Goal: Book appointment/travel/reservation

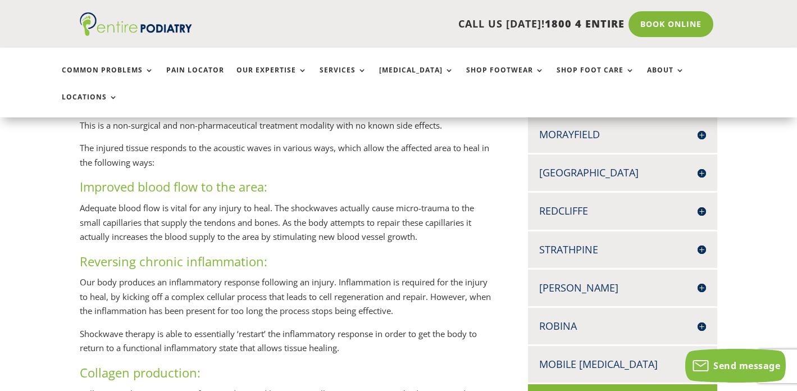
scroll to position [405, 0]
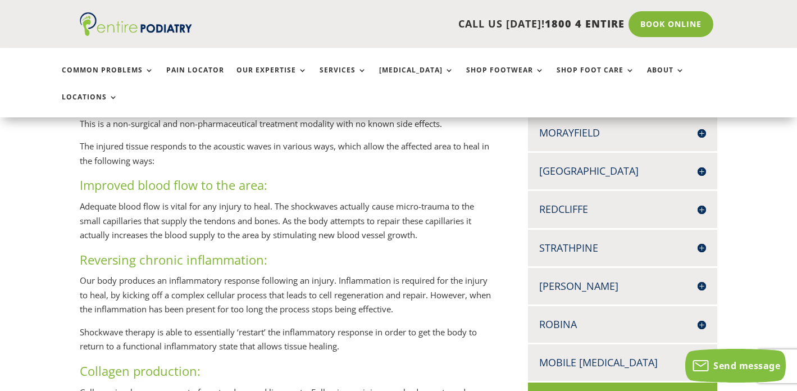
click at [550, 279] on h4 "[PERSON_NAME]" at bounding box center [622, 286] width 167 height 14
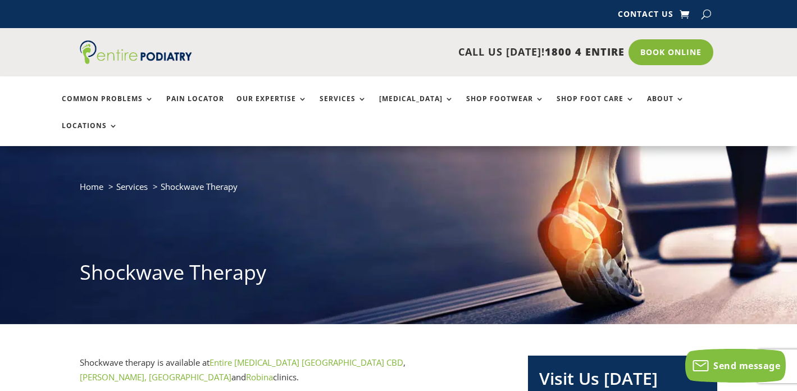
scroll to position [0, 0]
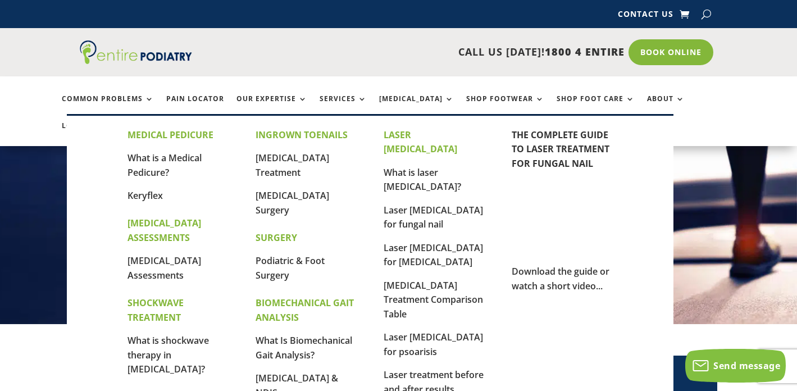
click at [358, 97] on link "Services" at bounding box center [343, 107] width 47 height 24
click at [147, 302] on strong "SHOCKWAVE TREATMENT" at bounding box center [156, 310] width 56 height 27
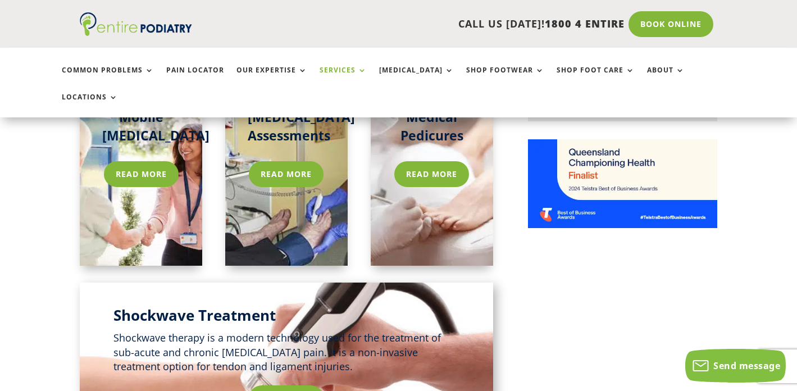
scroll to position [906, 0]
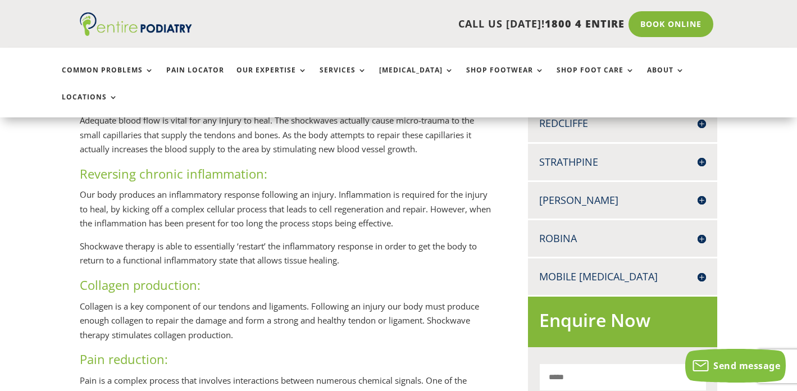
scroll to position [507, 0]
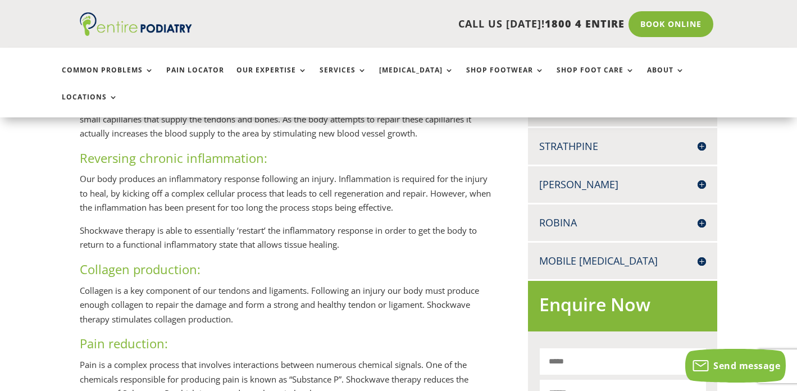
click at [567, 178] on h4 "[PERSON_NAME]" at bounding box center [622, 185] width 167 height 14
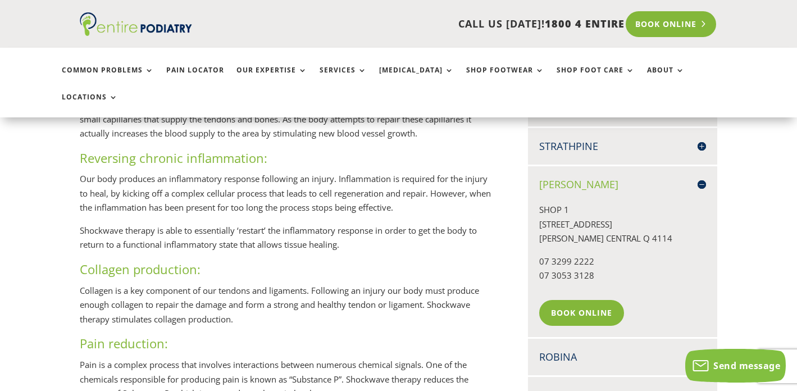
click at [689, 26] on link "Book Online" at bounding box center [671, 24] width 90 height 26
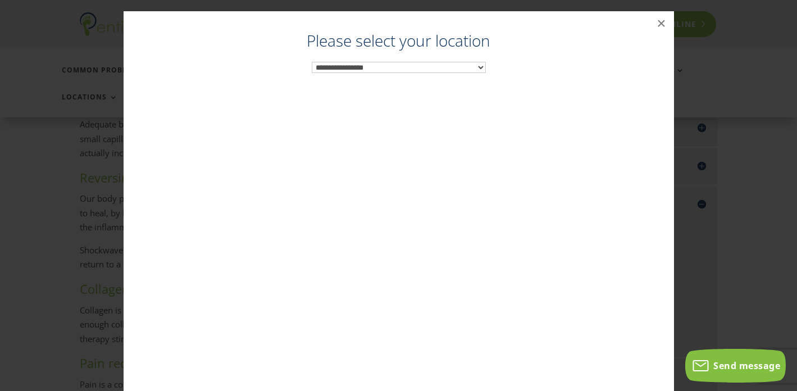
scroll to position [475, 0]
